Goal: Navigation & Orientation: Find specific page/section

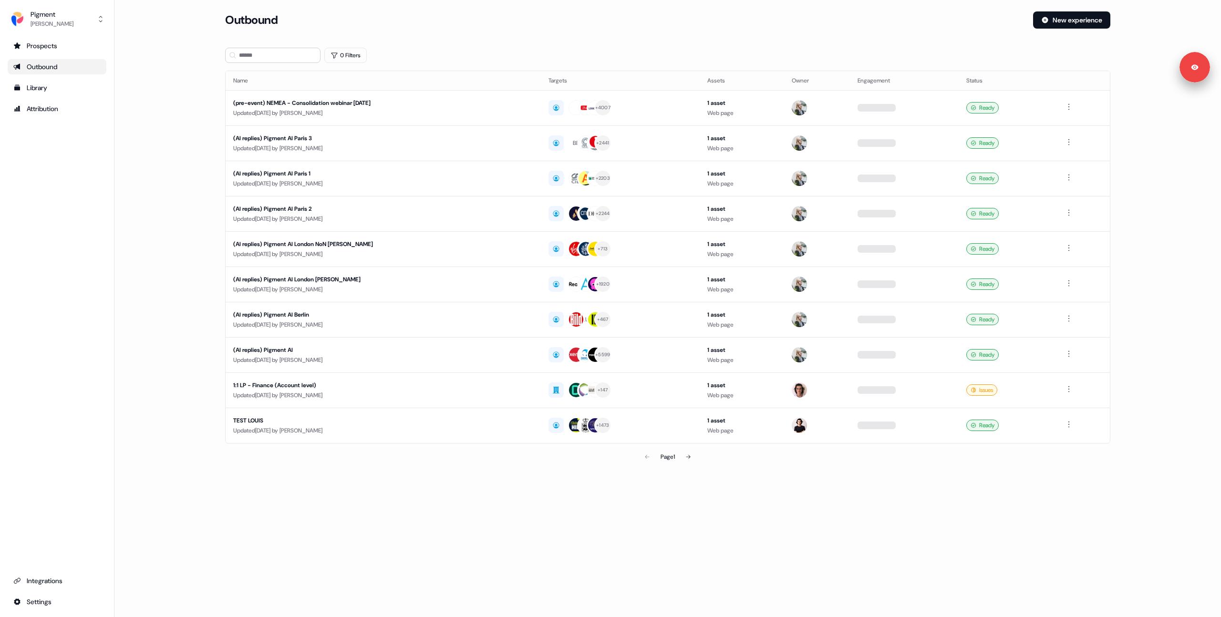
click at [406, 107] on div "(pre-event) NEMEA - Consolidation webinar [DATE]" at bounding box center [383, 103] width 300 height 10
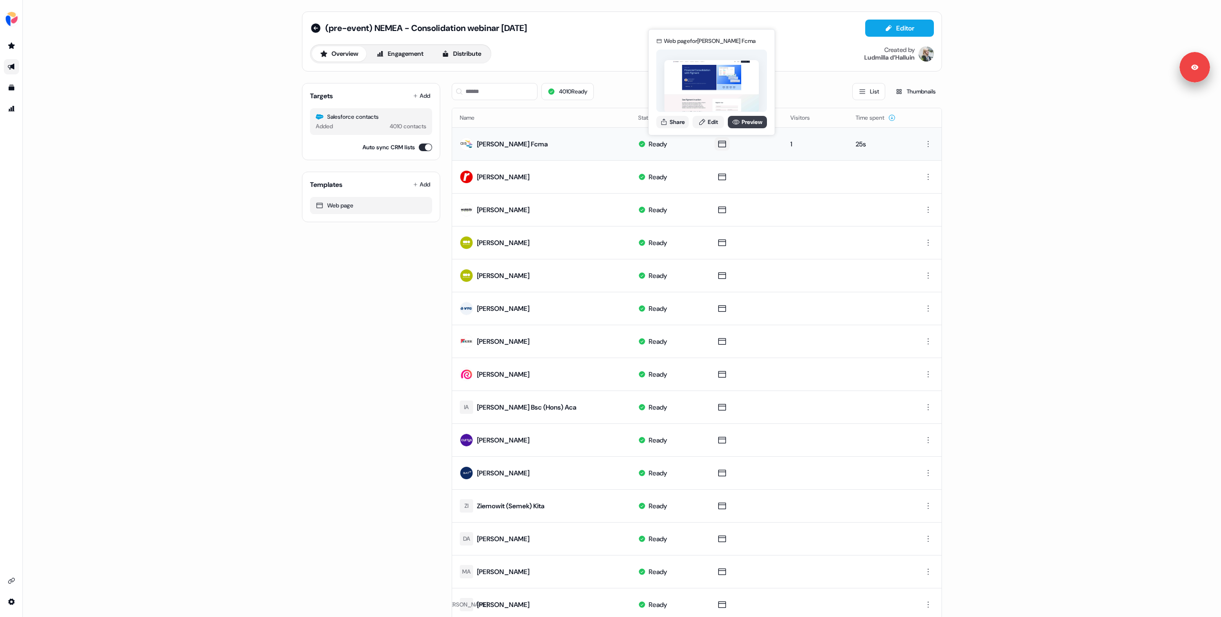
click at [741, 122] on link "Preview" at bounding box center [747, 122] width 39 height 12
click at [311, 25] on icon at bounding box center [316, 28] width 10 height 10
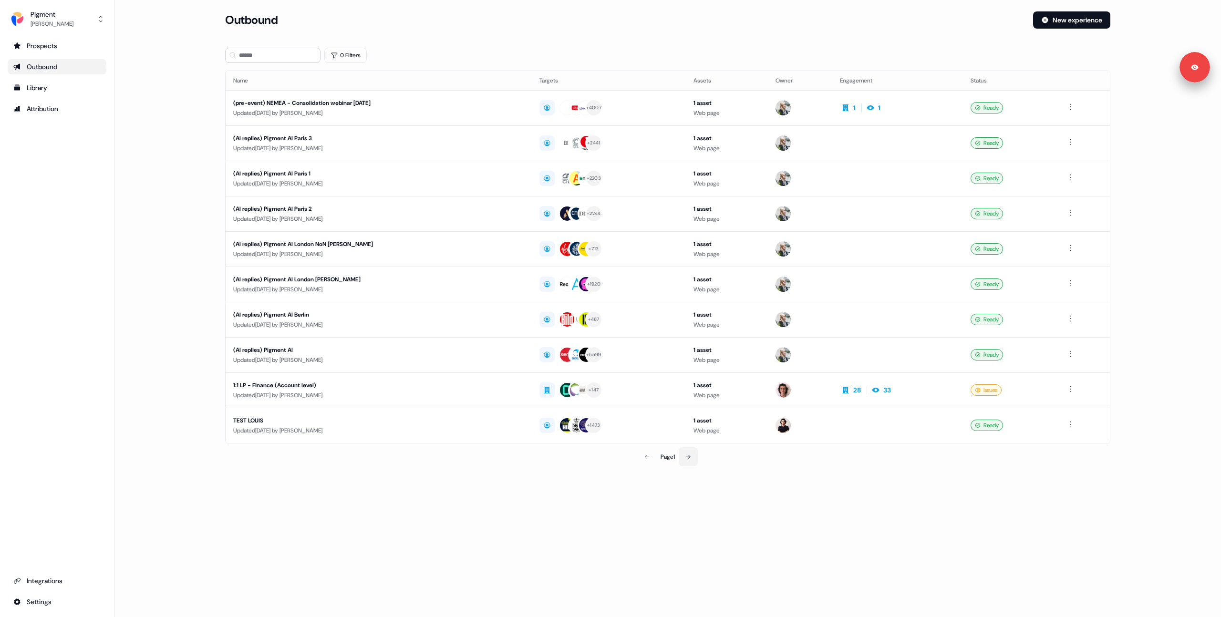
click at [697, 464] on button at bounding box center [688, 456] width 19 height 19
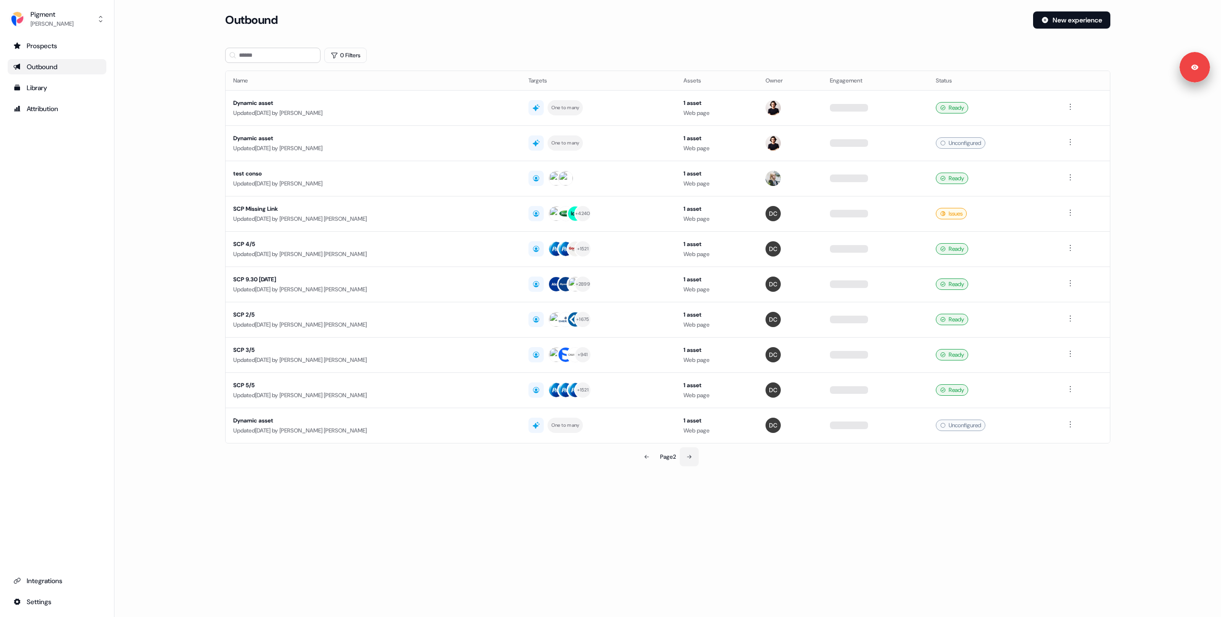
click at [692, 458] on icon at bounding box center [689, 457] width 6 height 6
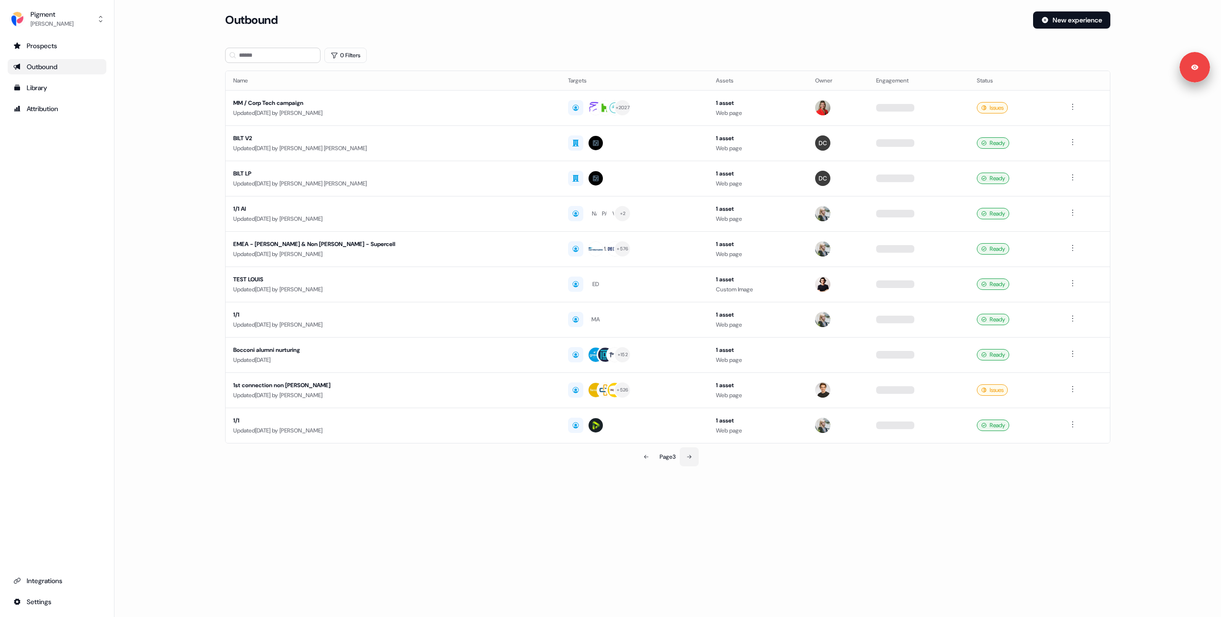
click at [692, 458] on icon at bounding box center [689, 457] width 6 height 6
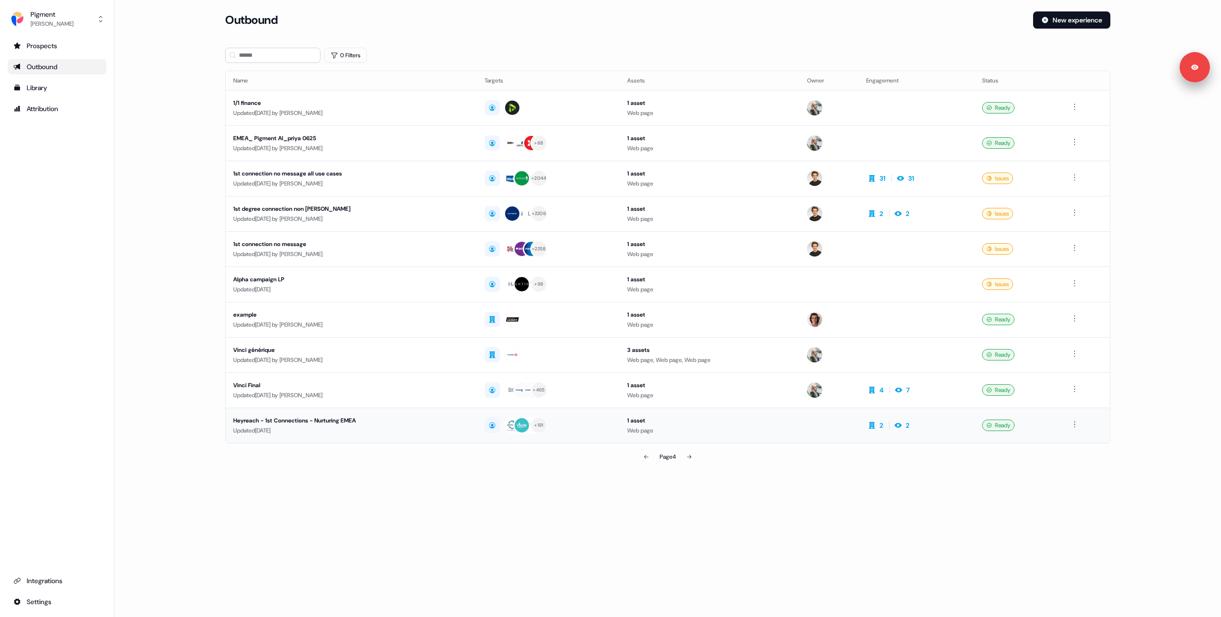
click at [359, 418] on div "Heyreach - 1st Connections - Nurturing EMEA" at bounding box center [351, 421] width 236 height 10
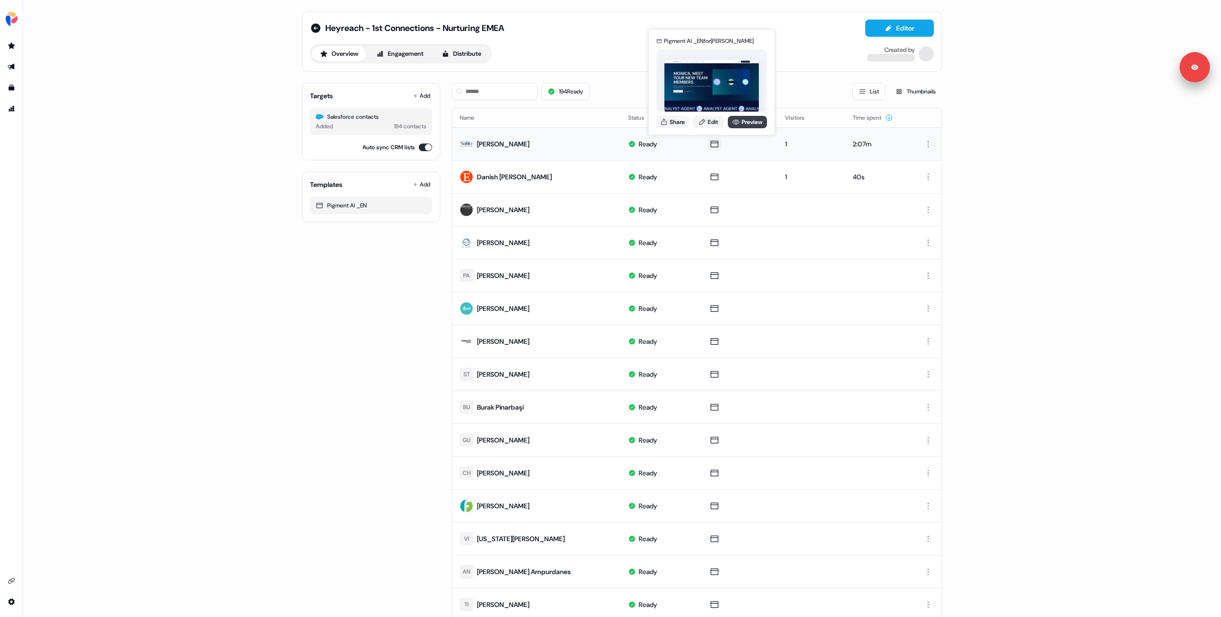
click at [740, 126] on link "Preview" at bounding box center [747, 122] width 39 height 12
